Goal: Task Accomplishment & Management: Complete application form

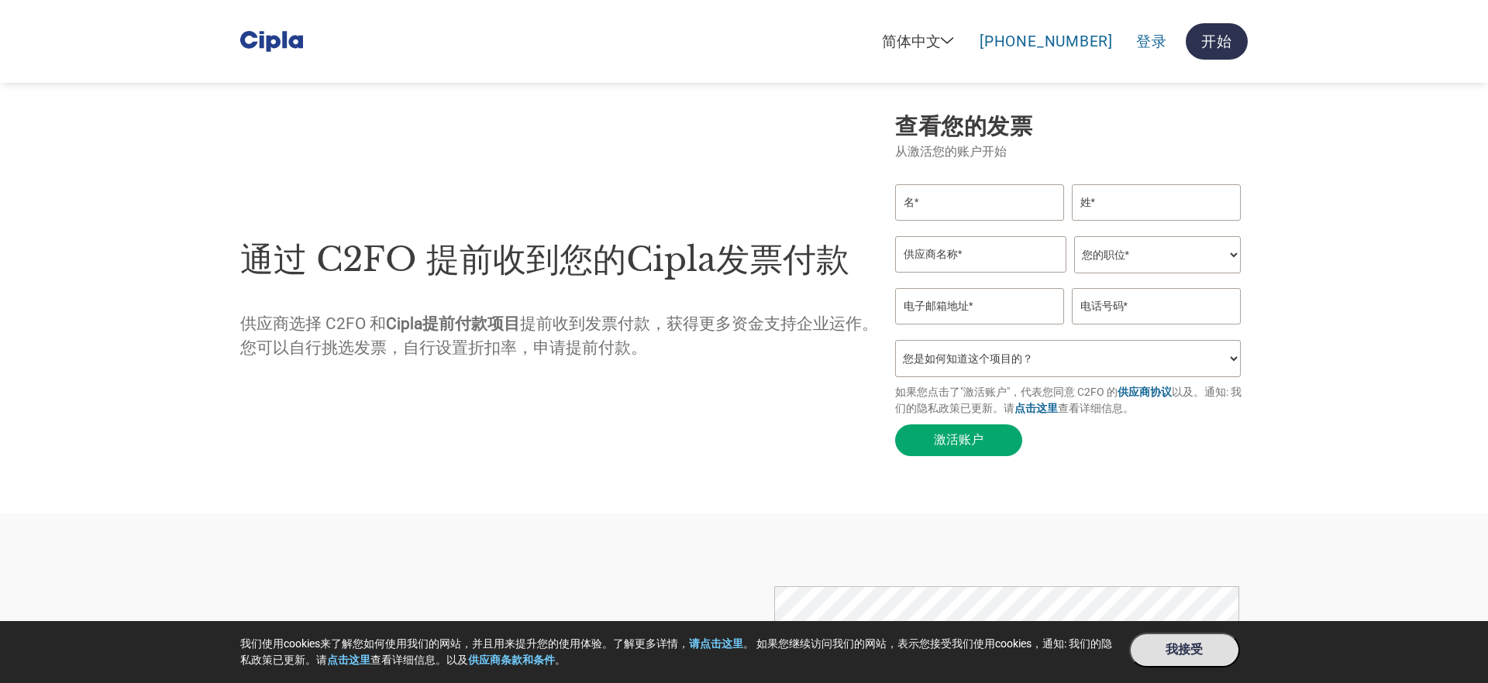
click at [148, 46] on header "English ([GEOGRAPHIC_DATA]) English ([GEOGRAPHIC_DATA]) English ([GEOGRAPHIC_DA…" at bounding box center [744, 41] width 1488 height 83
